Goal: Task Accomplishment & Management: Complete application form

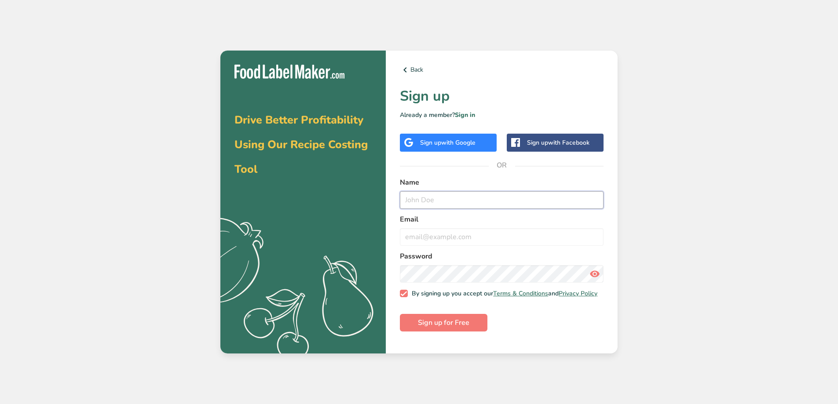
click at [446, 204] on input "text" at bounding box center [502, 200] width 204 height 18
type input "zeynep"
click at [447, 235] on input "[EMAIL_ADDRESS][DOMAIN_NAME]" at bounding box center [502, 237] width 204 height 18
type input "[EMAIL_ADDRESS][DOMAIN_NAME]"
click at [474, 327] on button "Sign up for Free" at bounding box center [444, 323] width 88 height 18
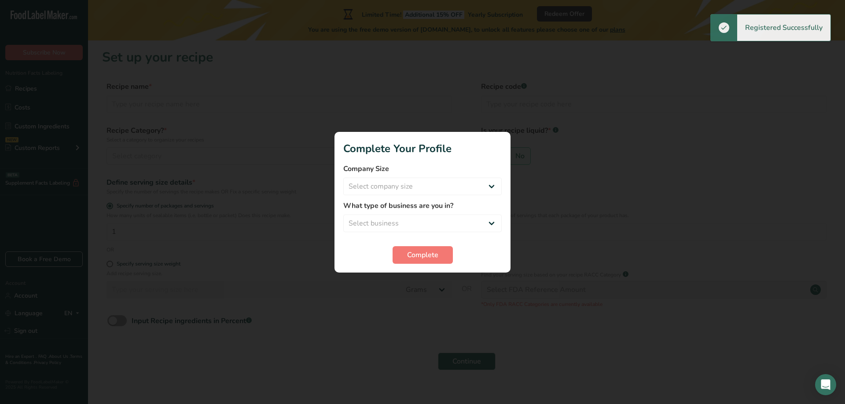
click at [474, 327] on div at bounding box center [422, 202] width 845 height 404
click at [375, 181] on select "Select company size Fewer than 10 Employees 10 to 50 Employees 51 to 500 Employ…" at bounding box center [422, 187] width 158 height 18
select select "2"
click at [343, 178] on select "Select company size Fewer than 10 Employees 10 to 50 Employees 51 to 500 Employ…" at bounding box center [422, 187] width 158 height 18
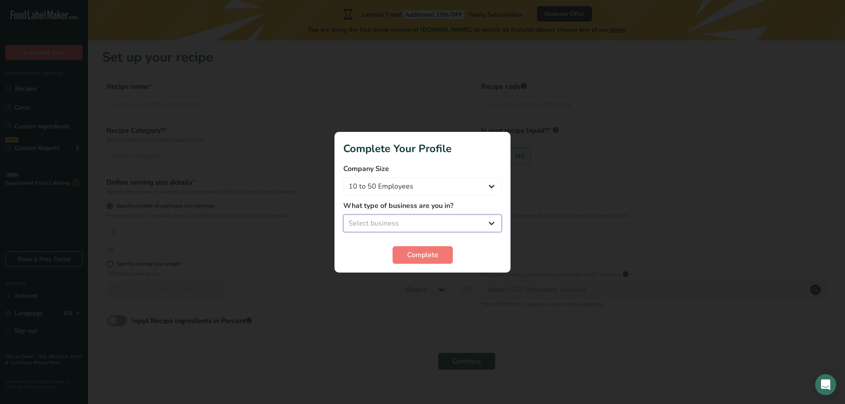
click at [398, 225] on select "Select business Packaged Food Manufacturer Restaurant & Cafe Bakery Meal Plans …" at bounding box center [422, 224] width 158 height 18
select select "1"
click at [343, 215] on select "Select business Packaged Food Manufacturer Restaurant & Cafe Bakery Meal Plans …" at bounding box center [422, 224] width 158 height 18
click at [400, 225] on select "Packaged Food Manufacturer Restaurant & Cafe Bakery Meal Plans & Catering Compa…" at bounding box center [422, 224] width 158 height 18
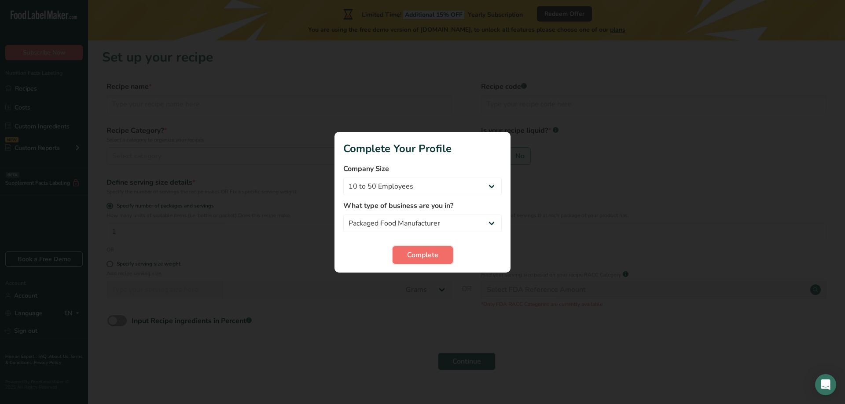
click at [420, 261] on button "Complete" at bounding box center [422, 255] width 60 height 18
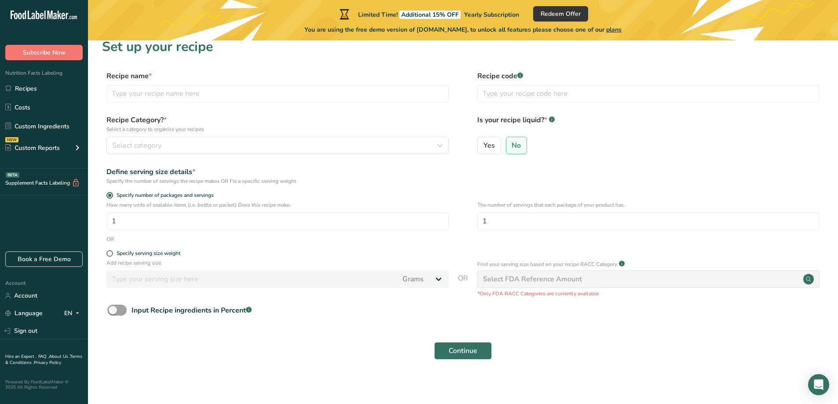
scroll to position [14, 0]
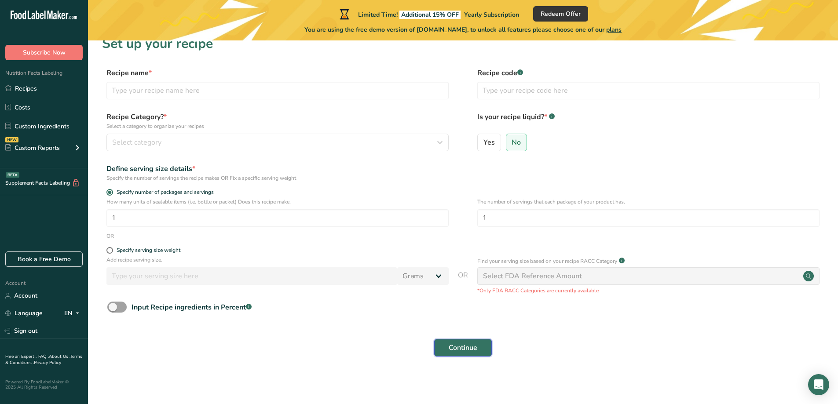
click at [467, 353] on span "Continue" at bounding box center [463, 348] width 29 height 11
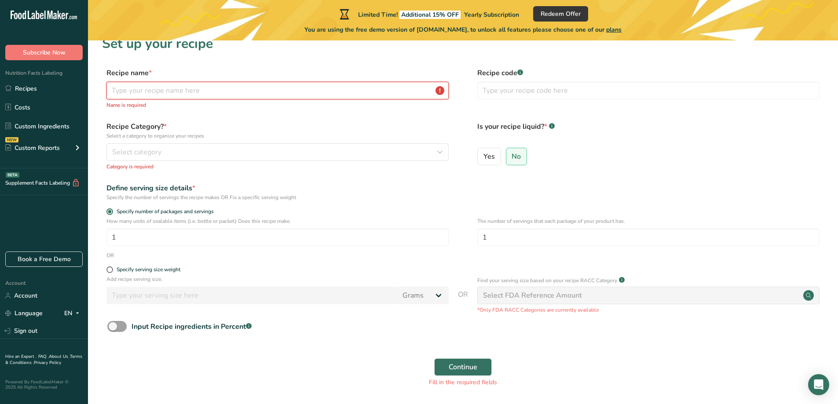
click at [203, 91] on input "text" at bounding box center [277, 91] width 342 height 18
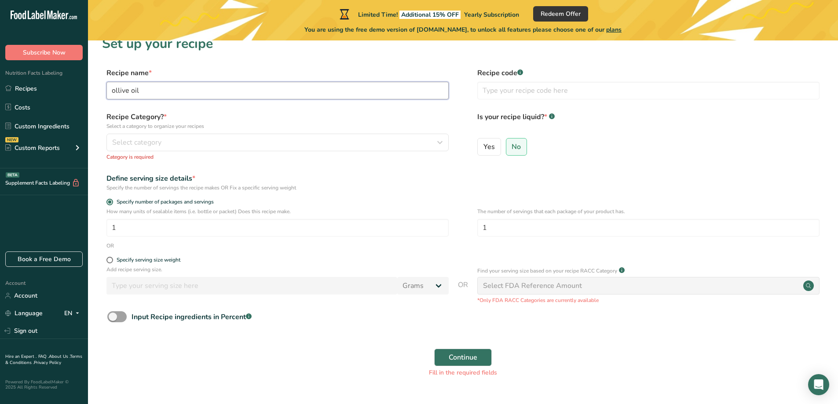
click at [120, 88] on input "ollive oil" at bounding box center [277, 91] width 342 height 18
type input "olive oil"
click at [178, 153] on div "Recipe Category? * Select a category to organize your recipes Select category S…" at bounding box center [277, 136] width 342 height 49
click at [176, 143] on div "Select category" at bounding box center [275, 142] width 326 height 11
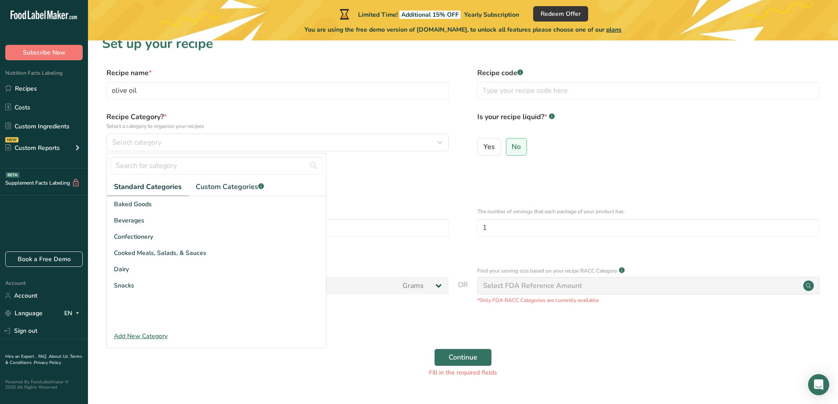
click at [146, 334] on div "Add New Category" at bounding box center [216, 336] width 219 height 9
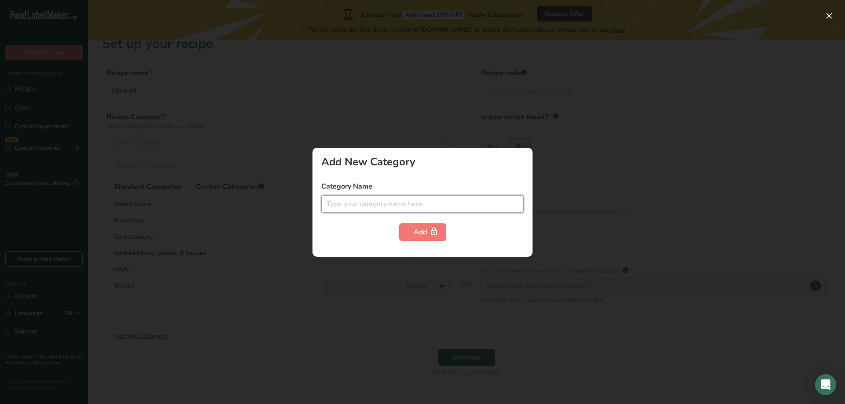
click at [352, 202] on input "text" at bounding box center [422, 204] width 202 height 18
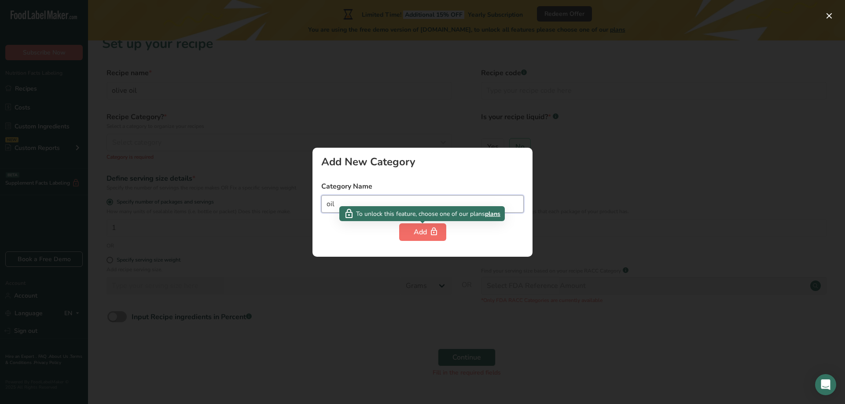
type input "oil"
click at [425, 236] on div "Add" at bounding box center [423, 232] width 18 height 11
click at [292, 191] on div at bounding box center [422, 202] width 845 height 404
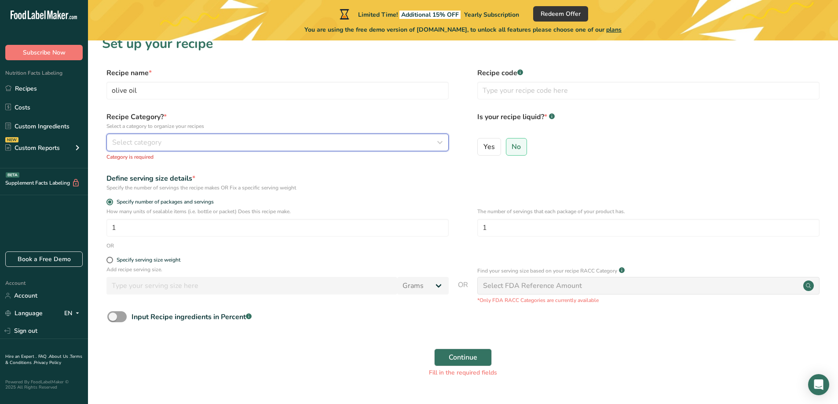
click at [148, 139] on span "Select category" at bounding box center [136, 142] width 49 height 11
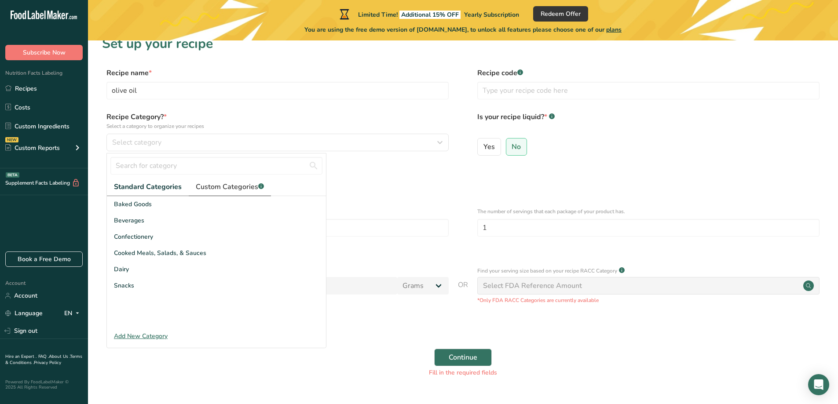
click at [228, 180] on link "Custom Categories .a-a{fill:#347362;}.b-a{fill:#fff;}" at bounding box center [230, 187] width 82 height 18
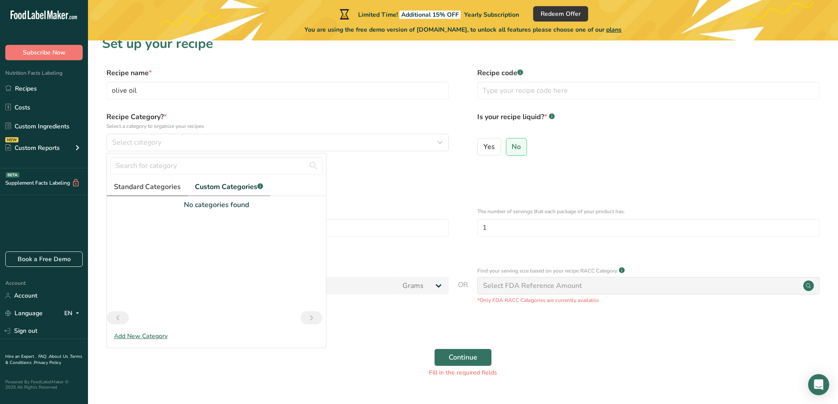
click at [146, 186] on span "Standard Categories" at bounding box center [147, 187] width 67 height 11
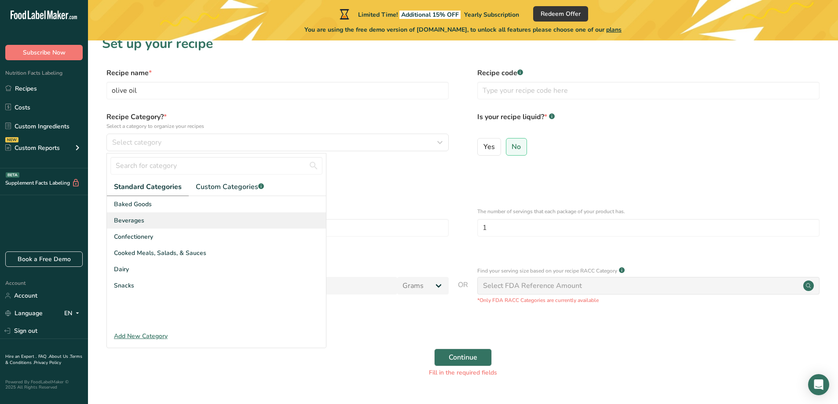
click at [128, 224] on span "Beverages" at bounding box center [129, 220] width 30 height 9
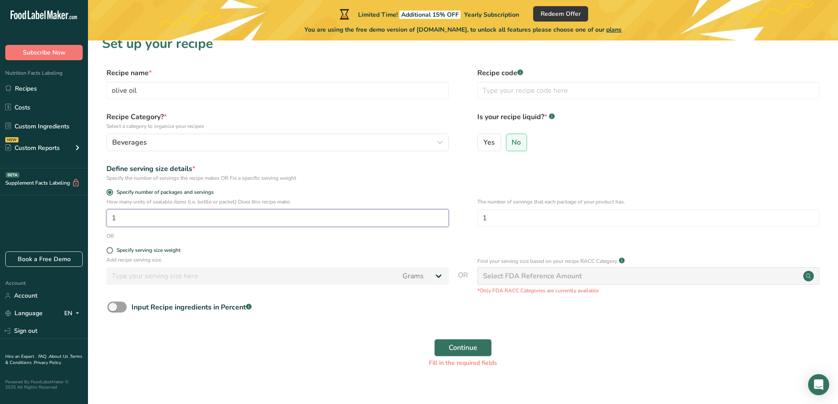
click at [161, 220] on input "1" at bounding box center [277, 218] width 342 height 18
